Goal: Check status

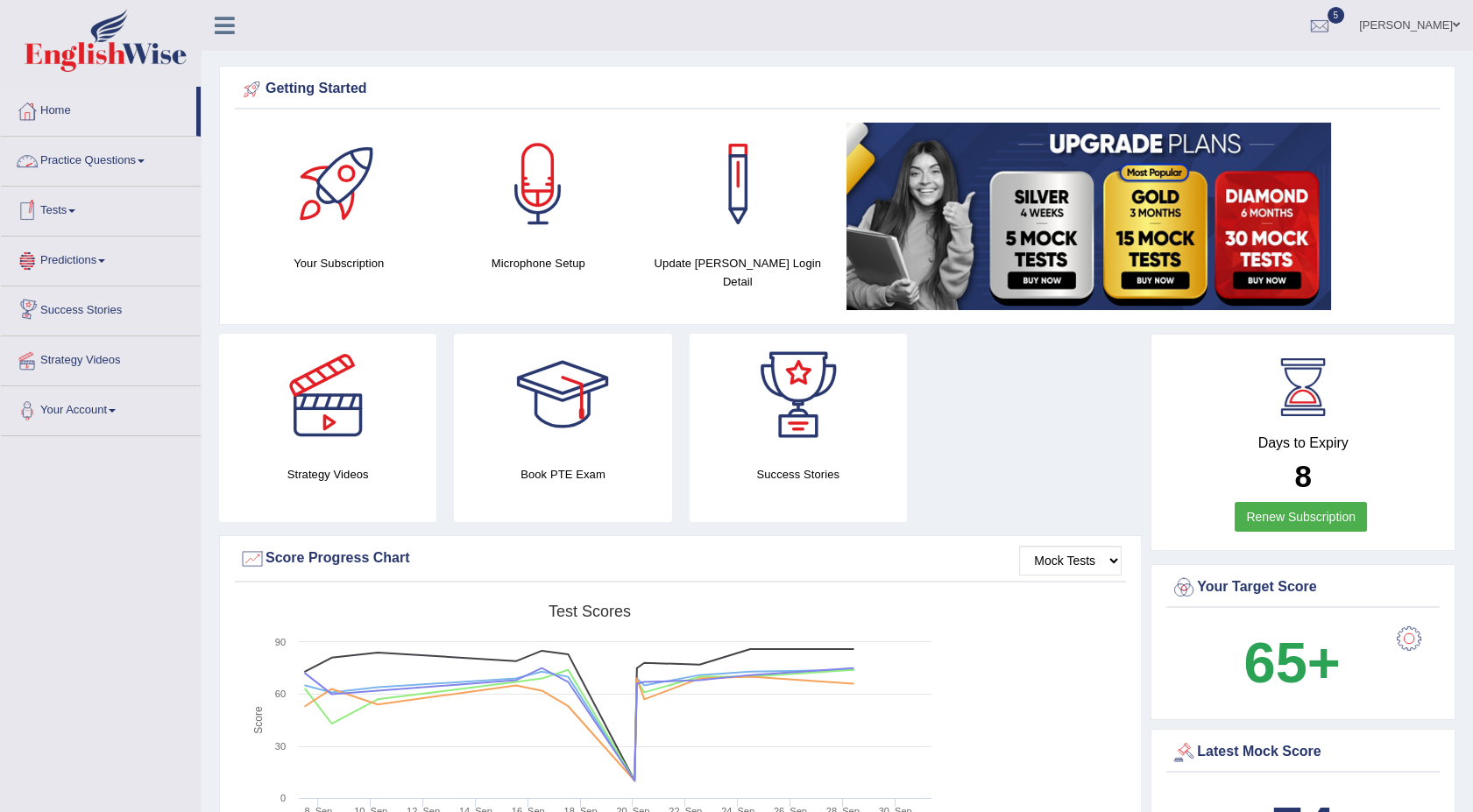
click at [72, 212] on link "Tests" at bounding box center [100, 208] width 200 height 44
click at [55, 315] on link "History" at bounding box center [114, 314] width 164 height 32
click at [54, 314] on link "History" at bounding box center [114, 314] width 164 height 32
click at [77, 205] on link "Tests" at bounding box center [100, 208] width 200 height 44
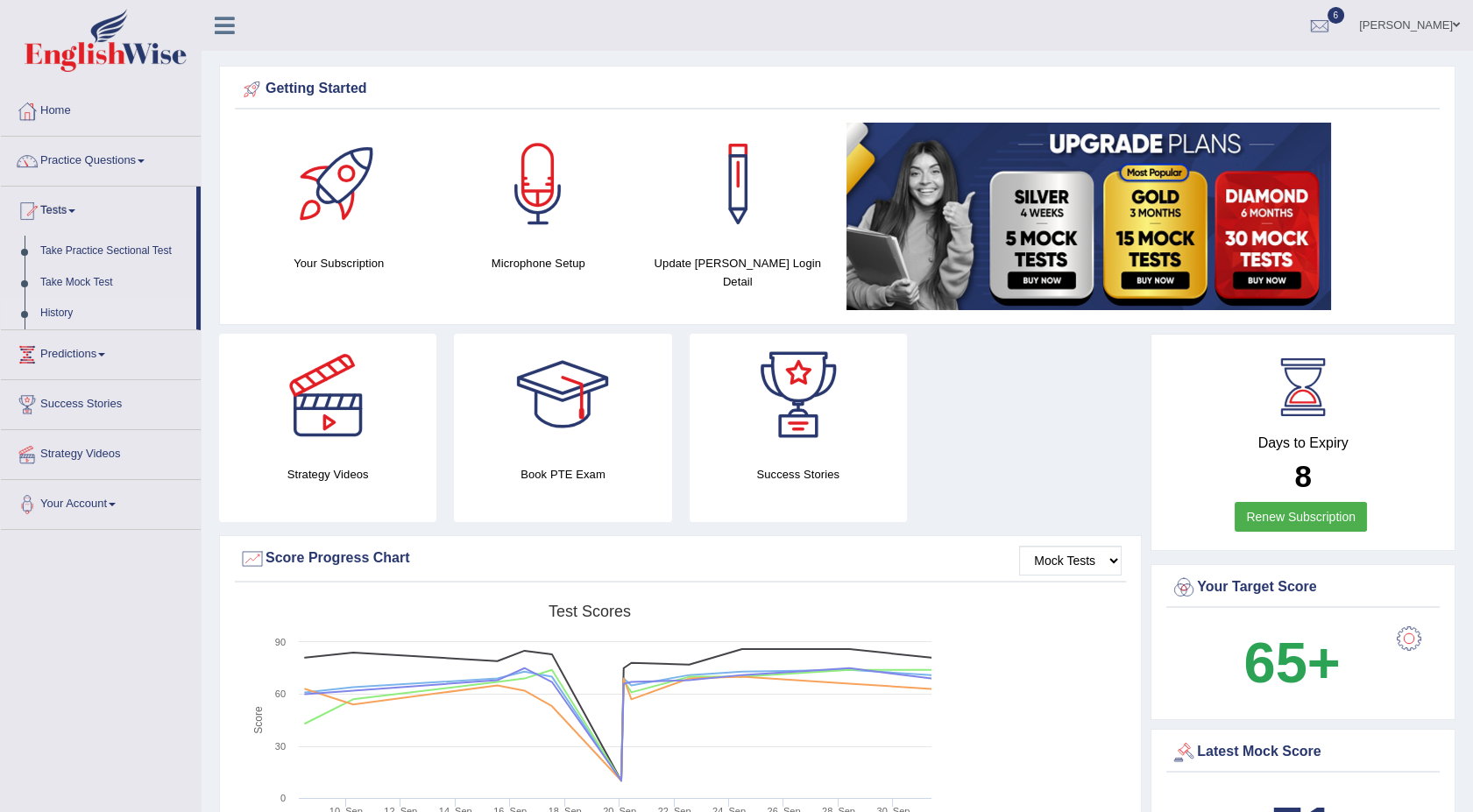
click at [53, 312] on link "History" at bounding box center [114, 314] width 164 height 32
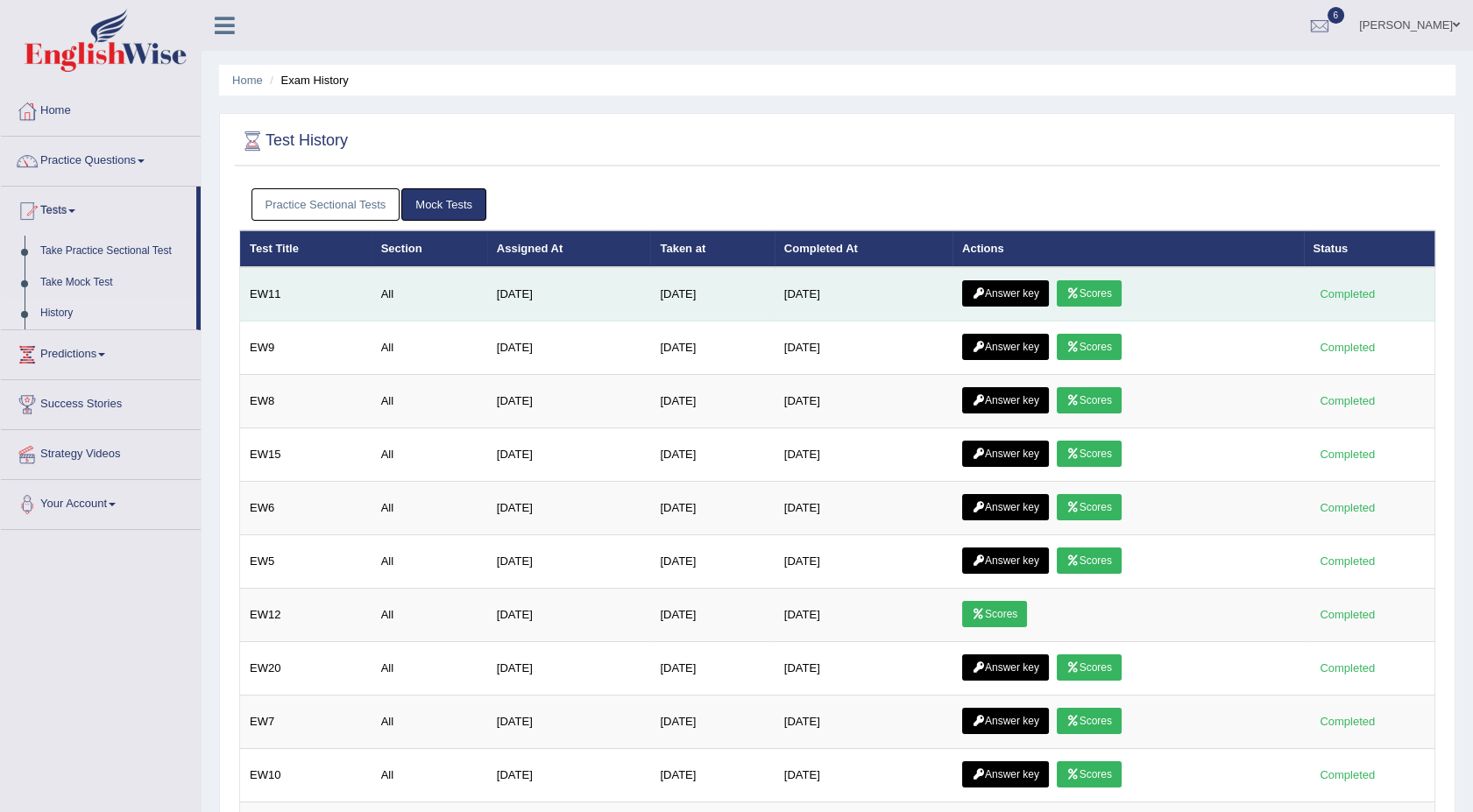
click at [1089, 290] on link "Scores" at bounding box center [1088, 293] width 65 height 26
